Goal: Transaction & Acquisition: Book appointment/travel/reservation

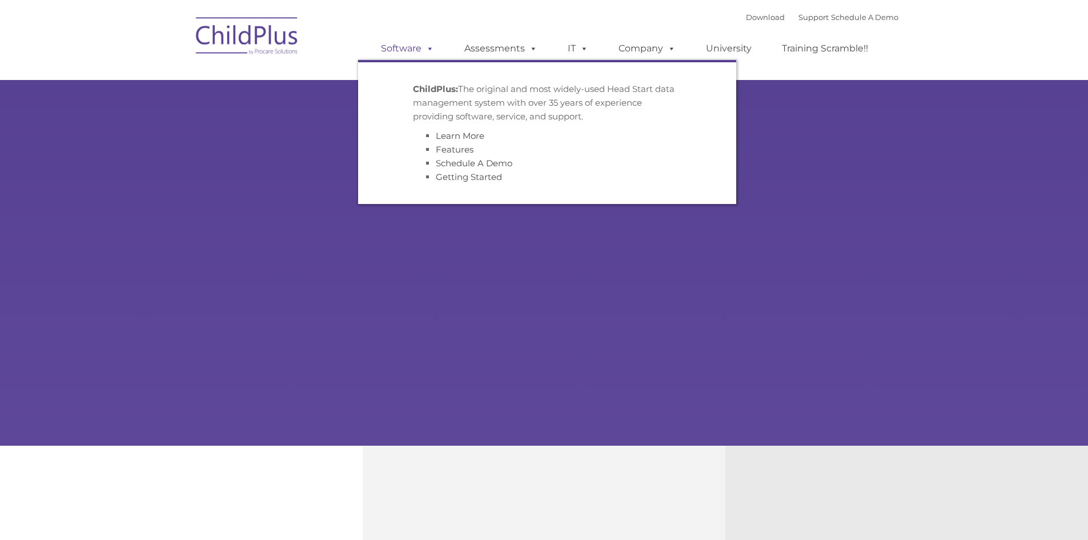
click at [431, 50] on span at bounding box center [427, 48] width 13 height 11
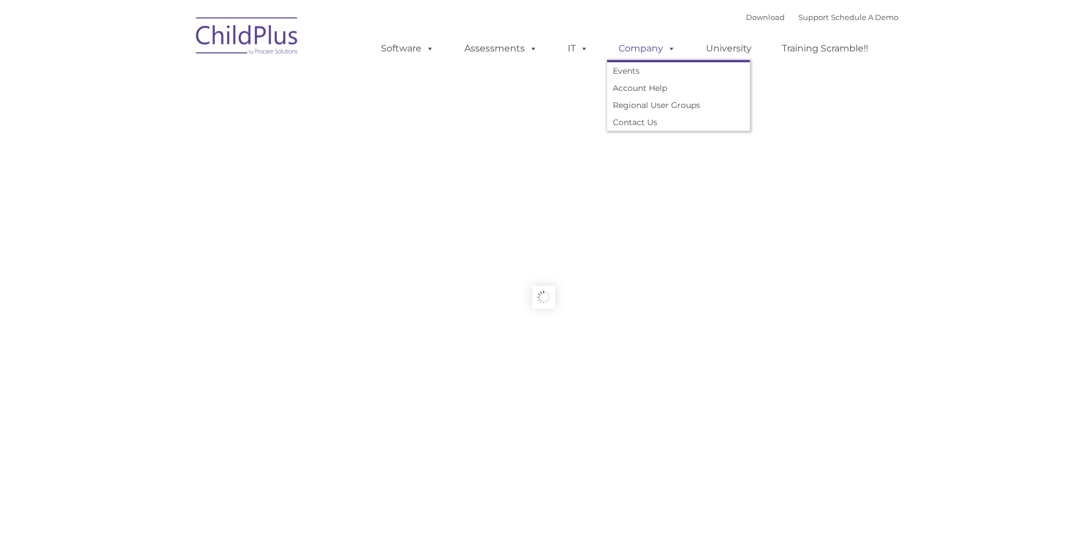
type input ""
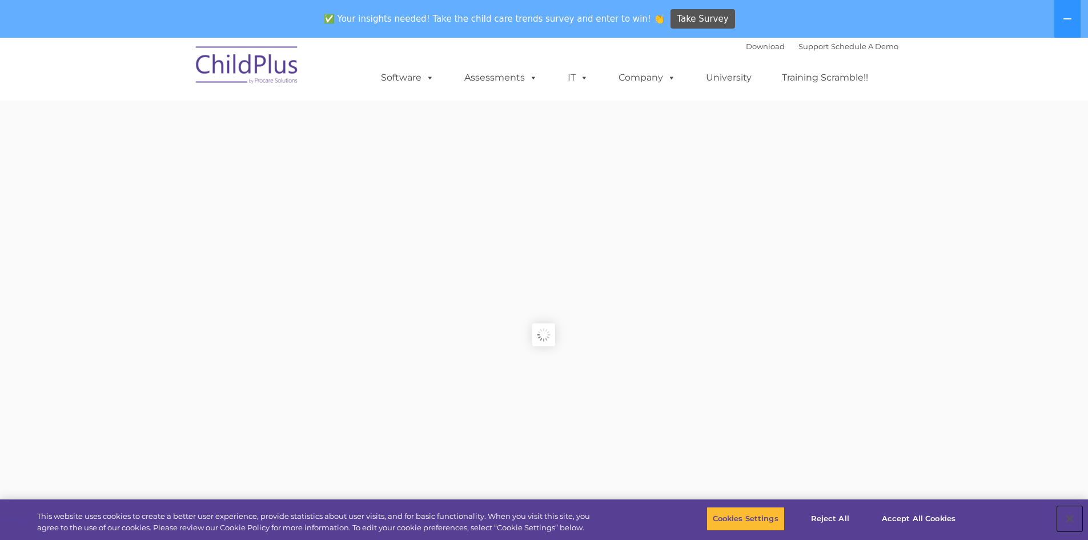
click at [1068, 519] on button "Close" at bounding box center [1069, 518] width 25 height 25
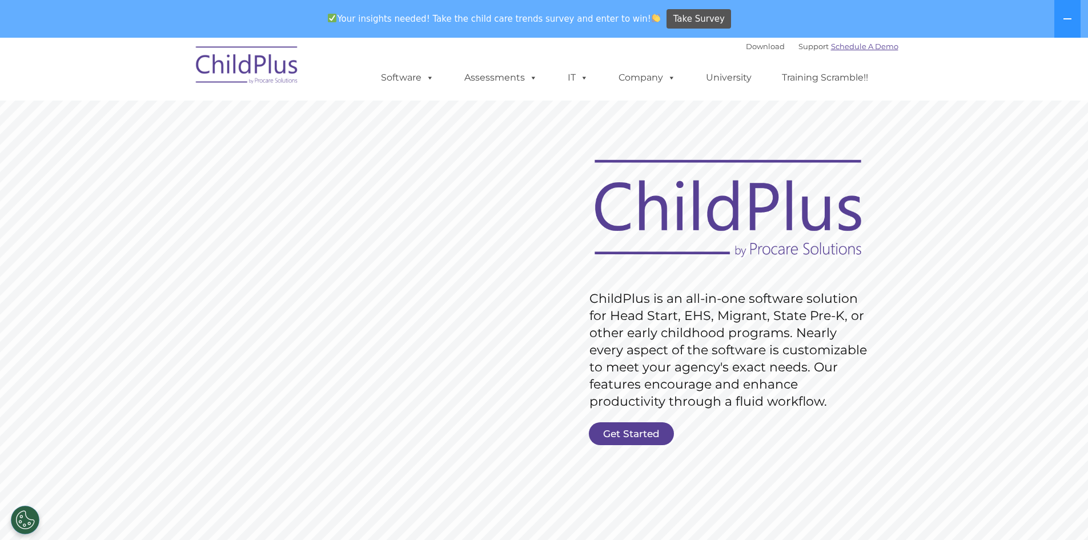
click at [874, 43] on link "Schedule A Demo" at bounding box center [864, 46] width 67 height 9
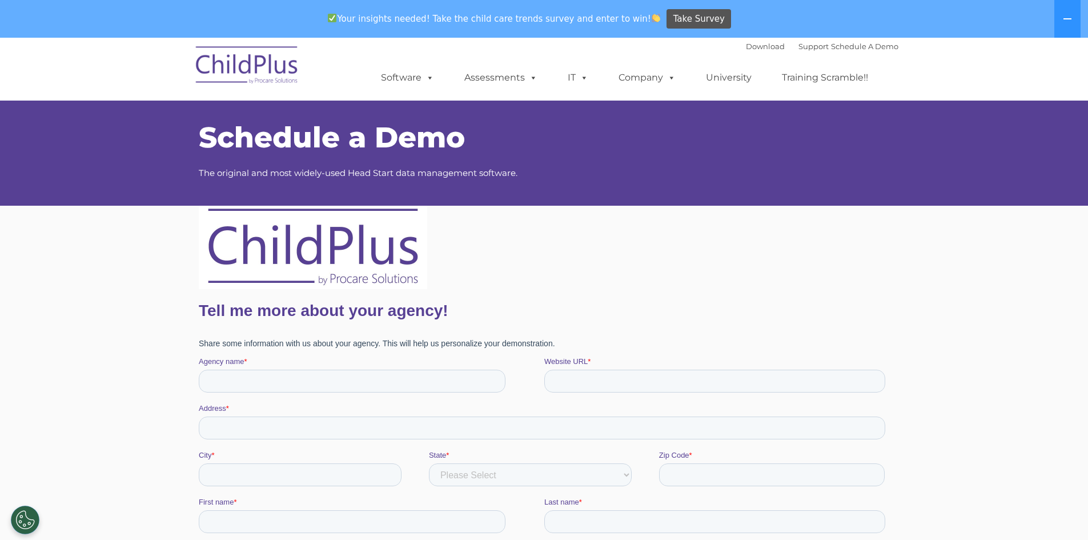
click at [840, 293] on fieldset "Tell me more about your agency!" at bounding box center [543, 311] width 691 height 40
